Goal: Information Seeking & Learning: Learn about a topic

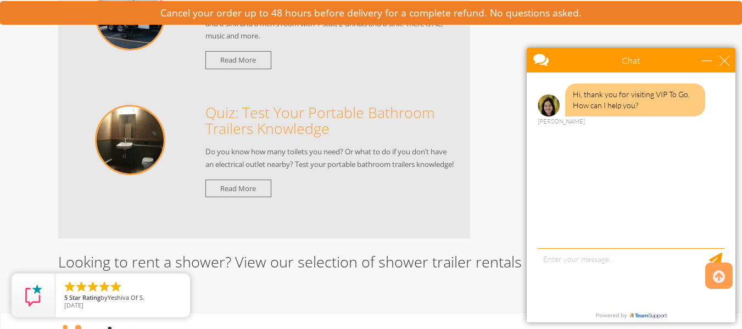
scroll to position [6885, 0]
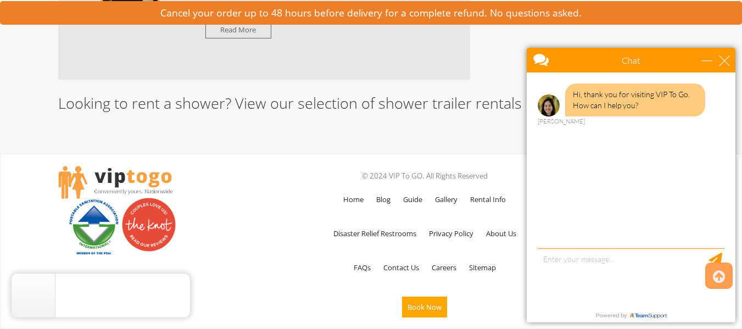
drag, startPoint x: 746, startPoint y: 14, endPoint x: 750, endPoint y: 330, distance: 316.0
click at [724, 59] on div "close" at bounding box center [724, 60] width 11 height 11
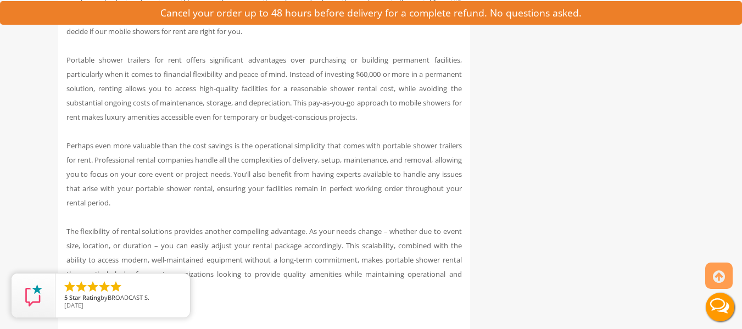
scroll to position [0, 0]
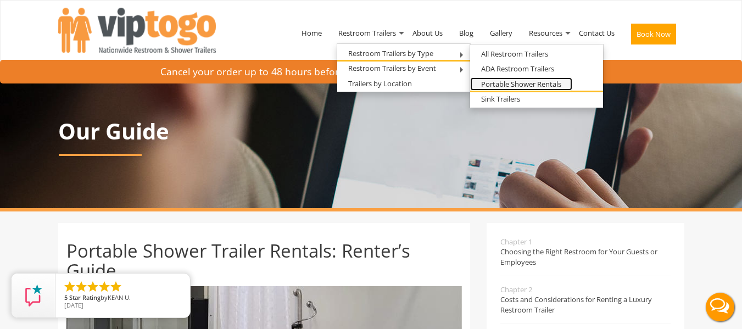
click at [518, 82] on link "Portable Shower Rentals" at bounding box center [521, 84] width 102 height 14
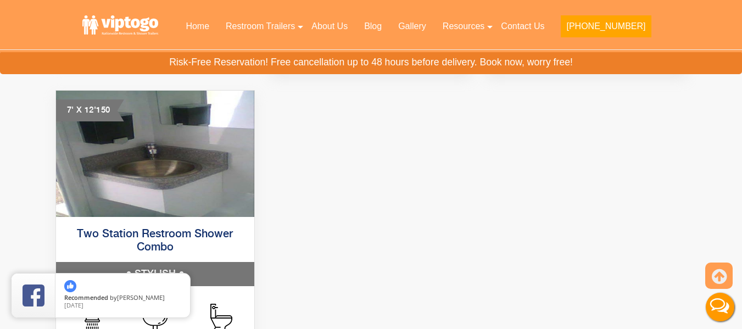
scroll to position [956, 0]
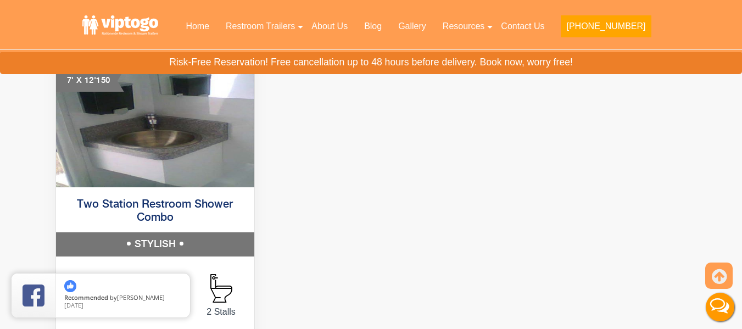
drag, startPoint x: 746, startPoint y: 21, endPoint x: 750, endPoint y: 121, distance: 100.1
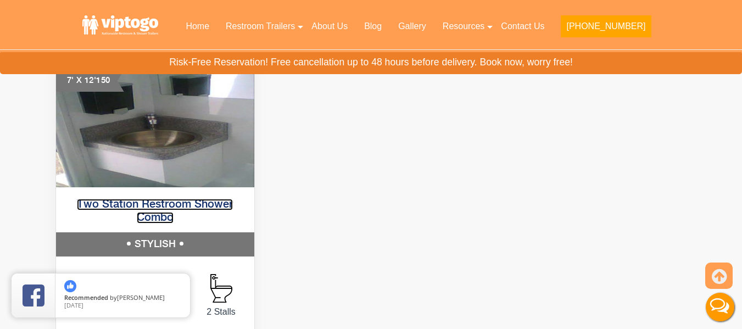
click at [108, 206] on link "Two Station Restroom Shower Combo" at bounding box center [155, 211] width 156 height 25
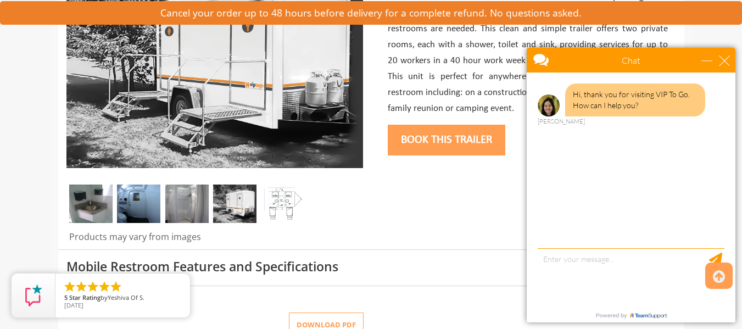
click at [723, 60] on div "close" at bounding box center [724, 60] width 11 height 11
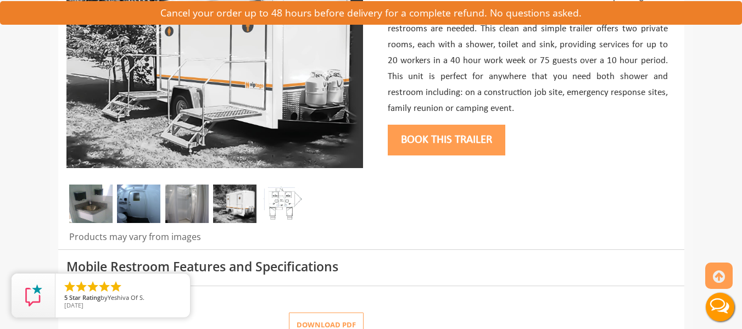
click at [284, 207] on img at bounding box center [282, 204] width 43 height 38
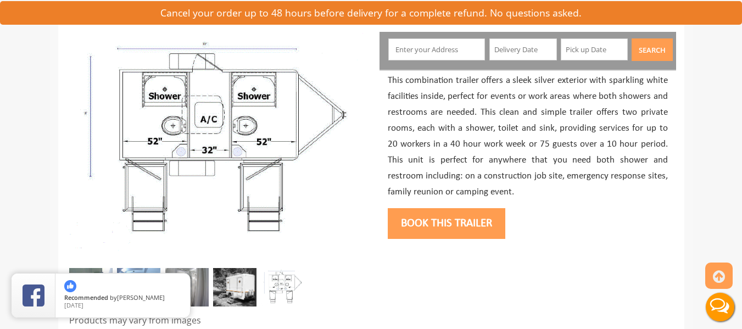
scroll to position [225, 0]
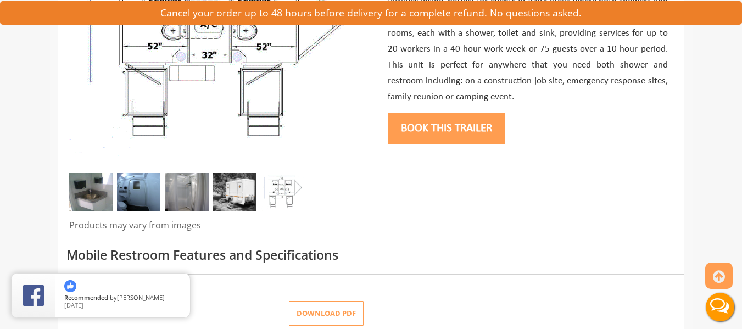
click at [187, 191] on img at bounding box center [186, 192] width 43 height 38
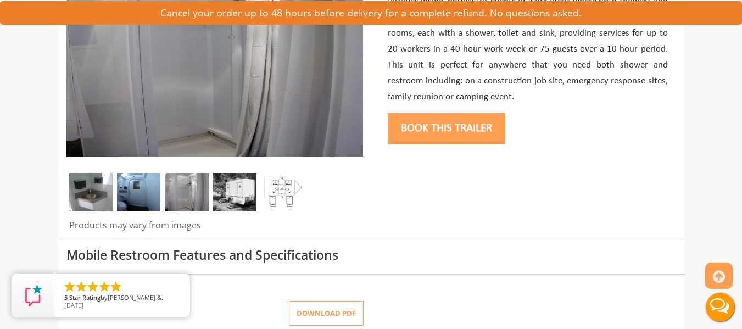
click at [148, 192] on img at bounding box center [138, 192] width 43 height 38
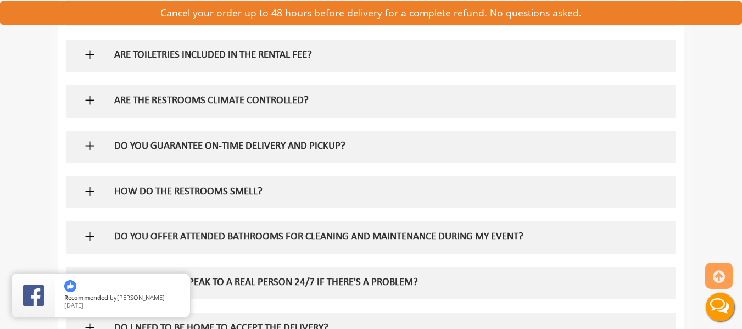
scroll to position [872, 0]
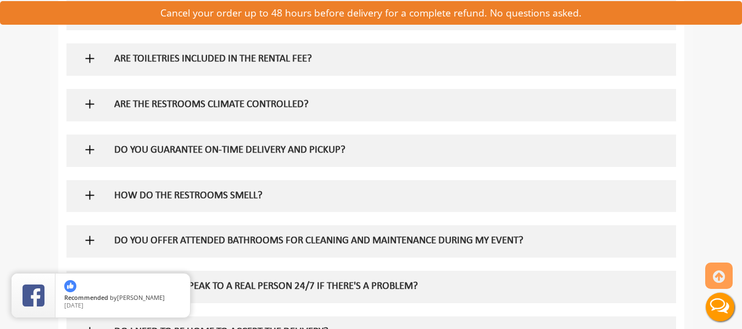
click at [282, 100] on h5 "ARE THE RESTROOMS CLIMATE CONTROLLED?" at bounding box center [353, 105] width 478 height 12
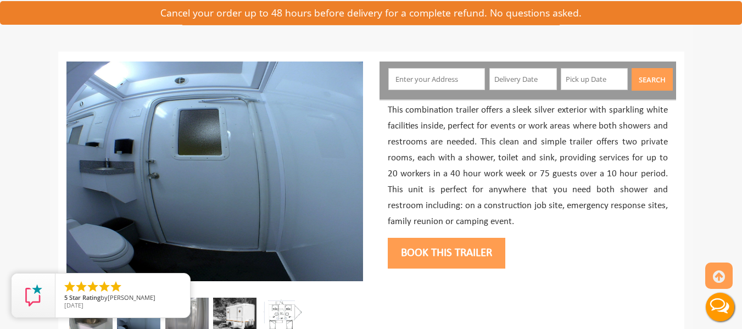
scroll to position [0, 0]
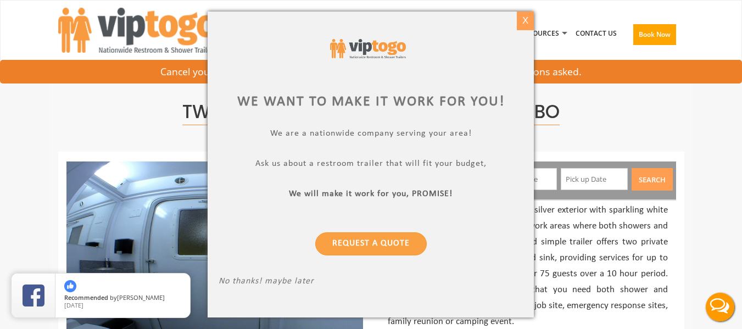
click at [526, 16] on div "X" at bounding box center [525, 21] width 17 height 19
